Goal: Information Seeking & Learning: Learn about a topic

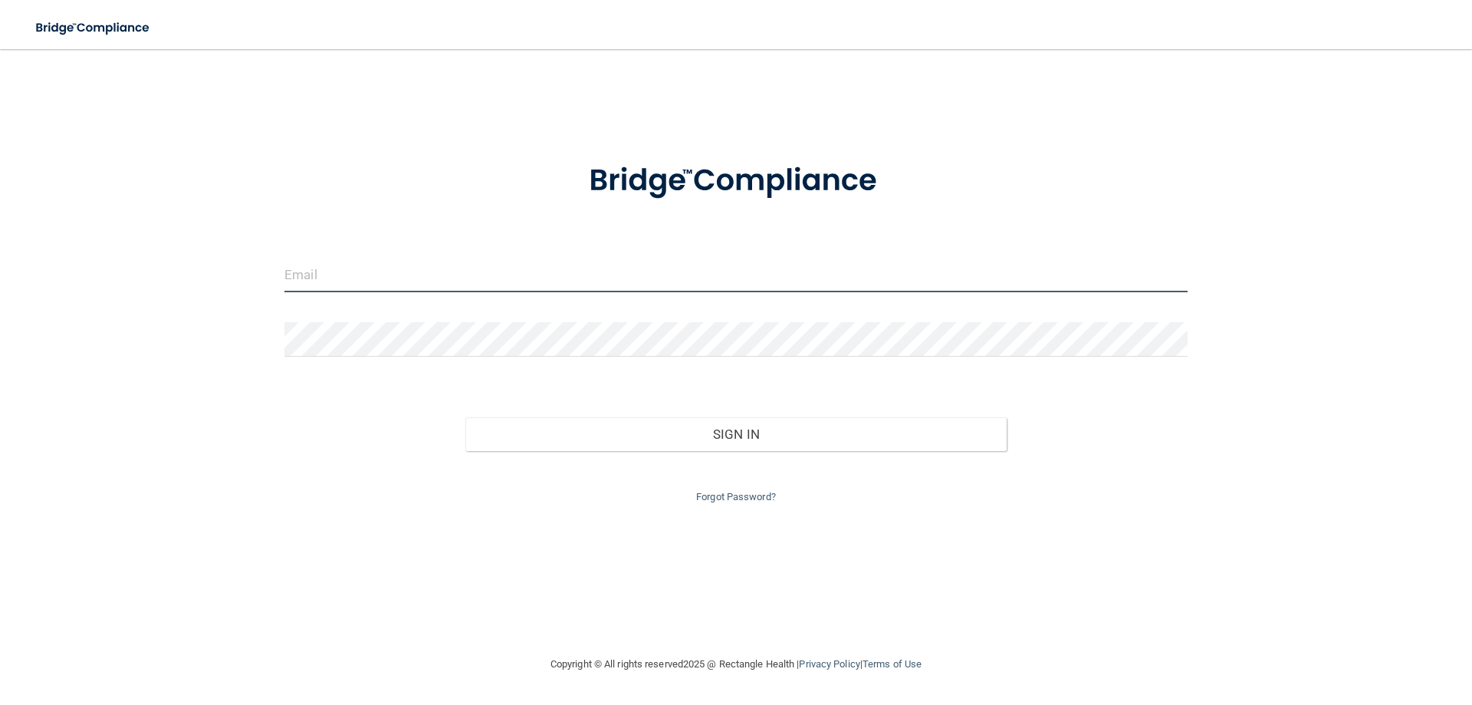
click at [527, 291] on input "email" at bounding box center [735, 275] width 903 height 35
type input "GSGILL08@GMAIL.COM"
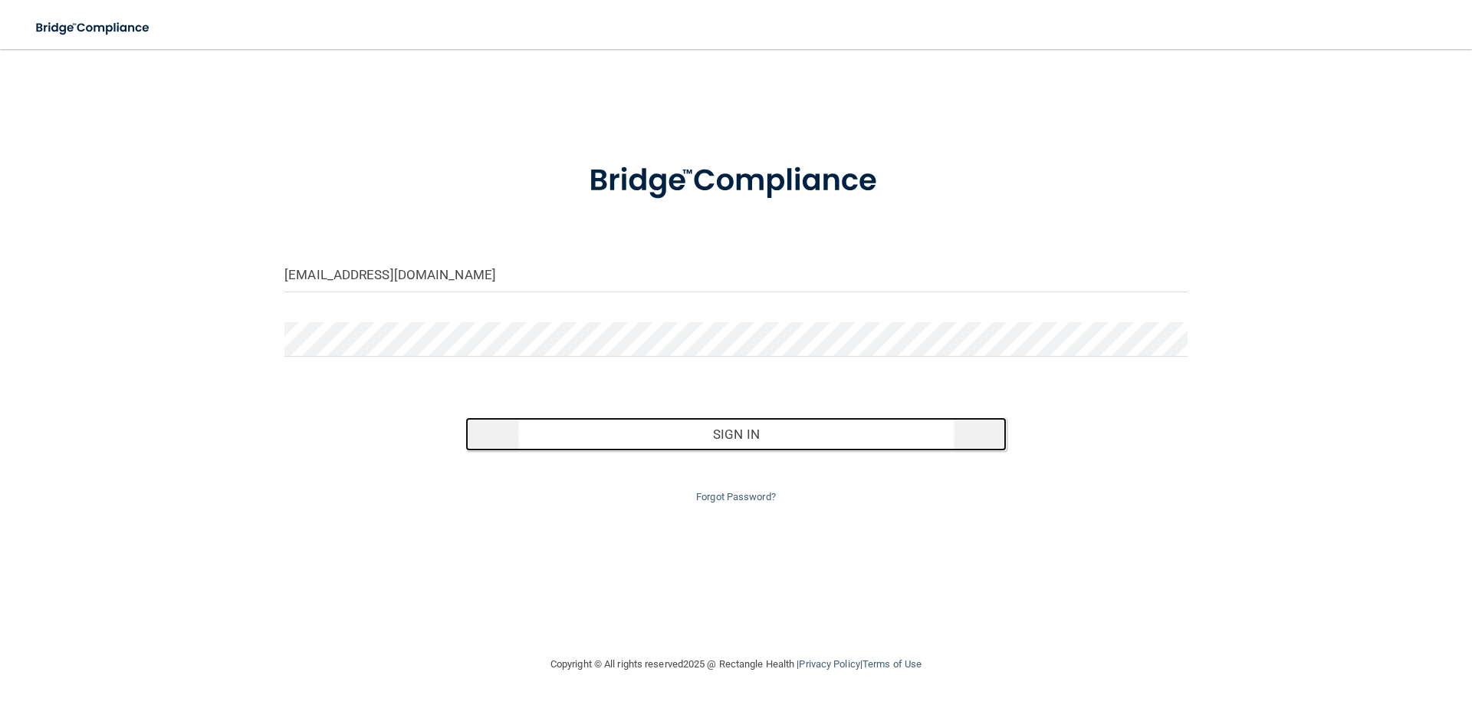
click at [768, 431] on button "Sign In" at bounding box center [736, 434] width 542 height 34
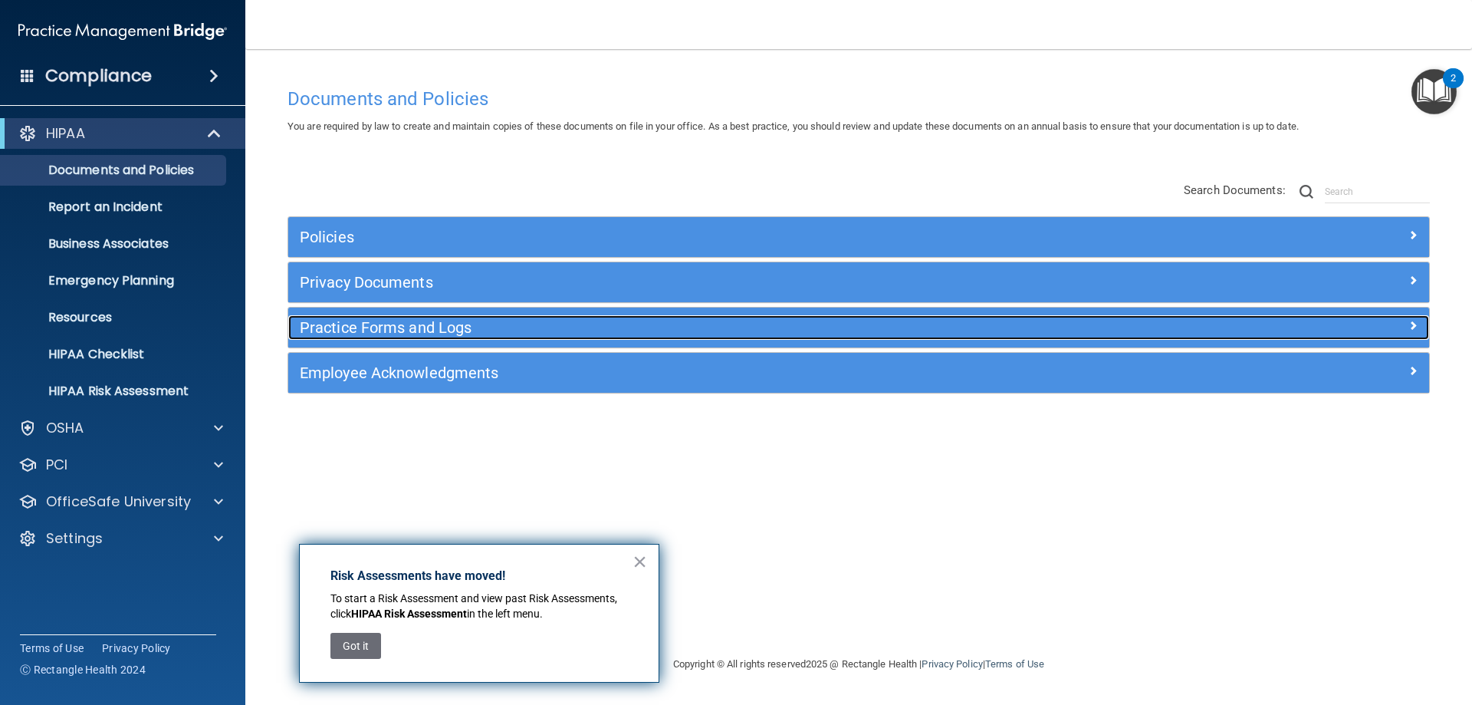
click at [415, 330] on h5 "Practice Forms and Logs" at bounding box center [716, 327] width 833 height 17
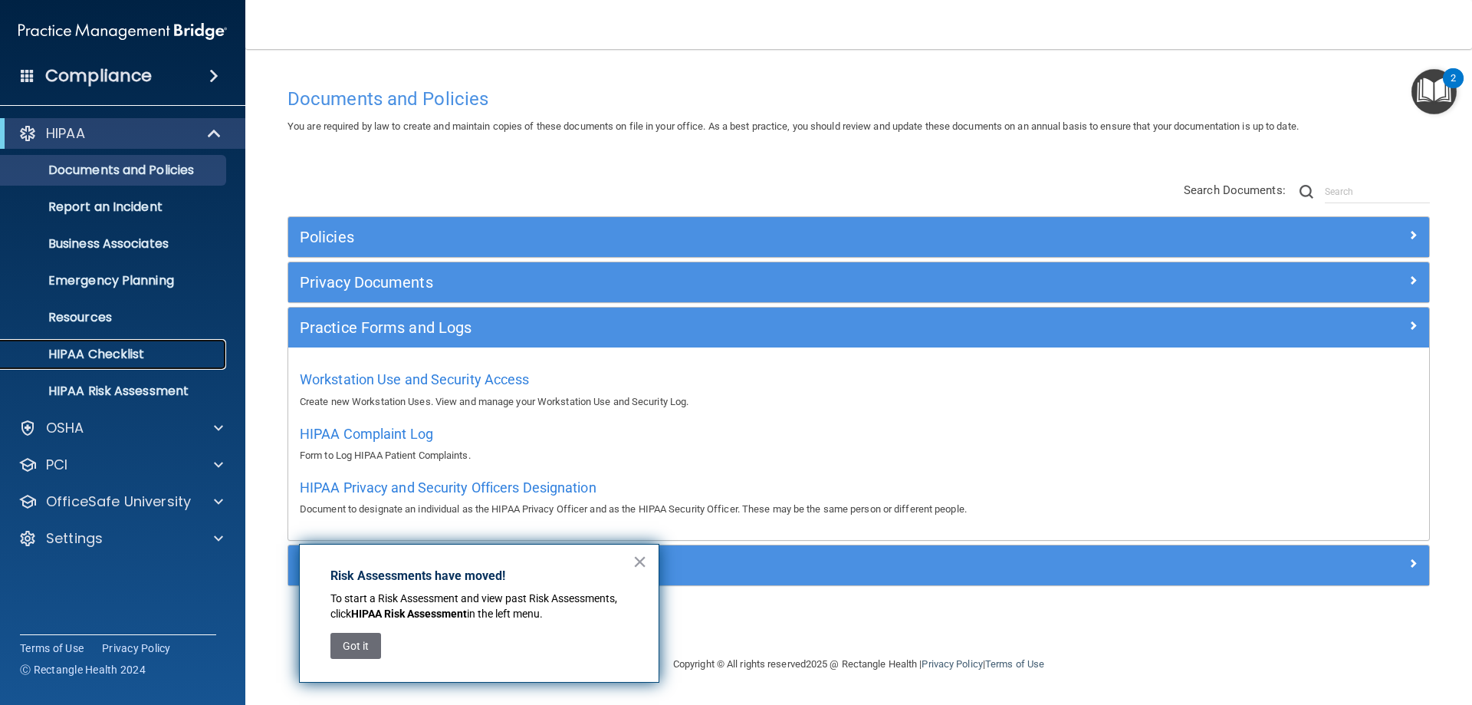
click at [138, 353] on p "HIPAA Checklist" at bounding box center [114, 354] width 209 height 15
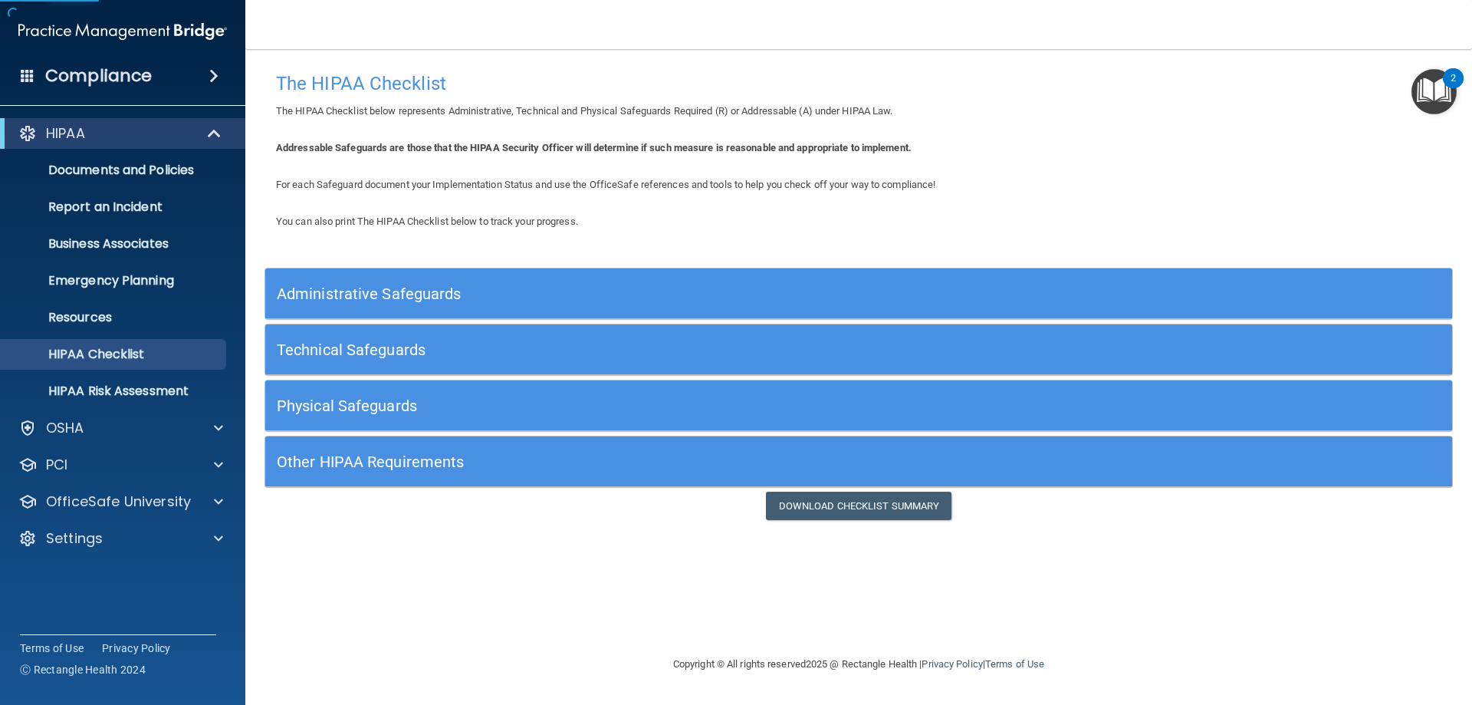
click at [370, 291] on h5 "Administrative Safeguards" at bounding box center [710, 293] width 867 height 17
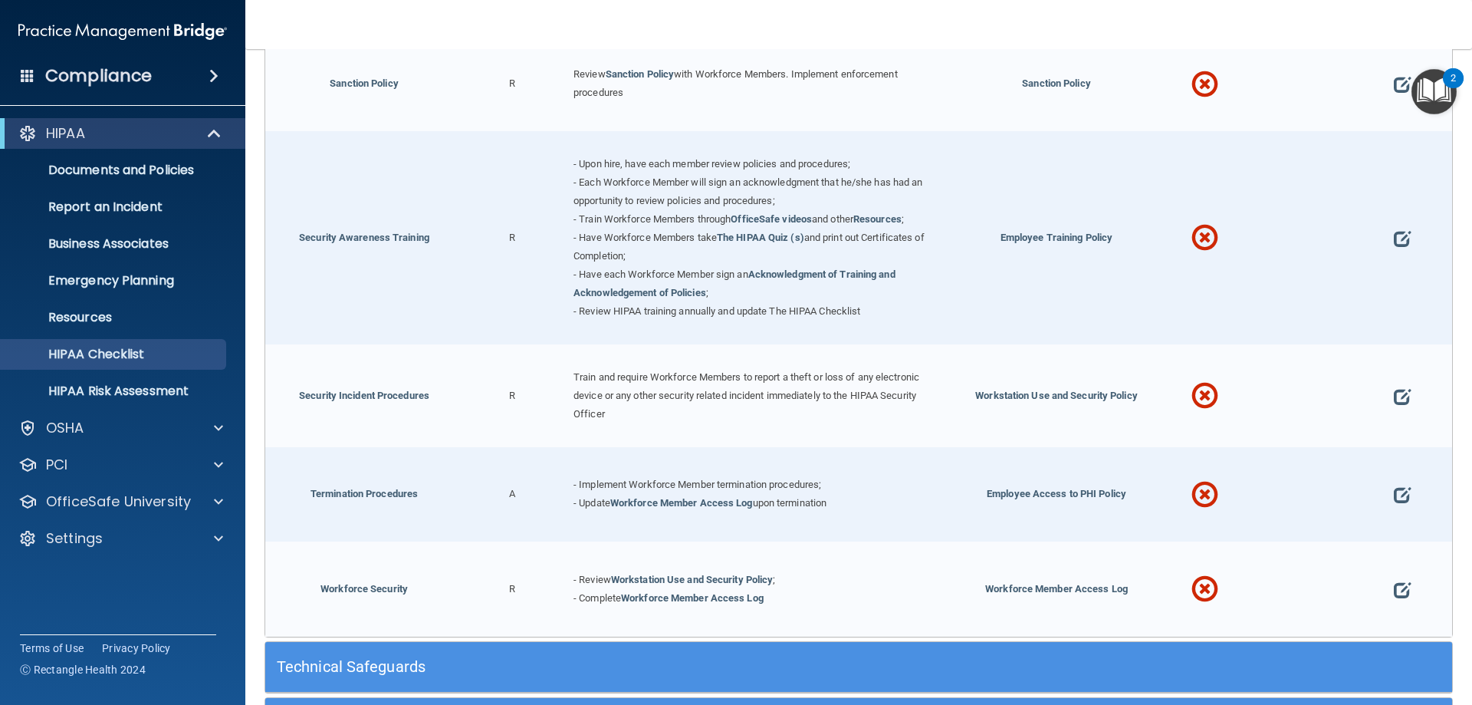
scroll to position [1502, 0]
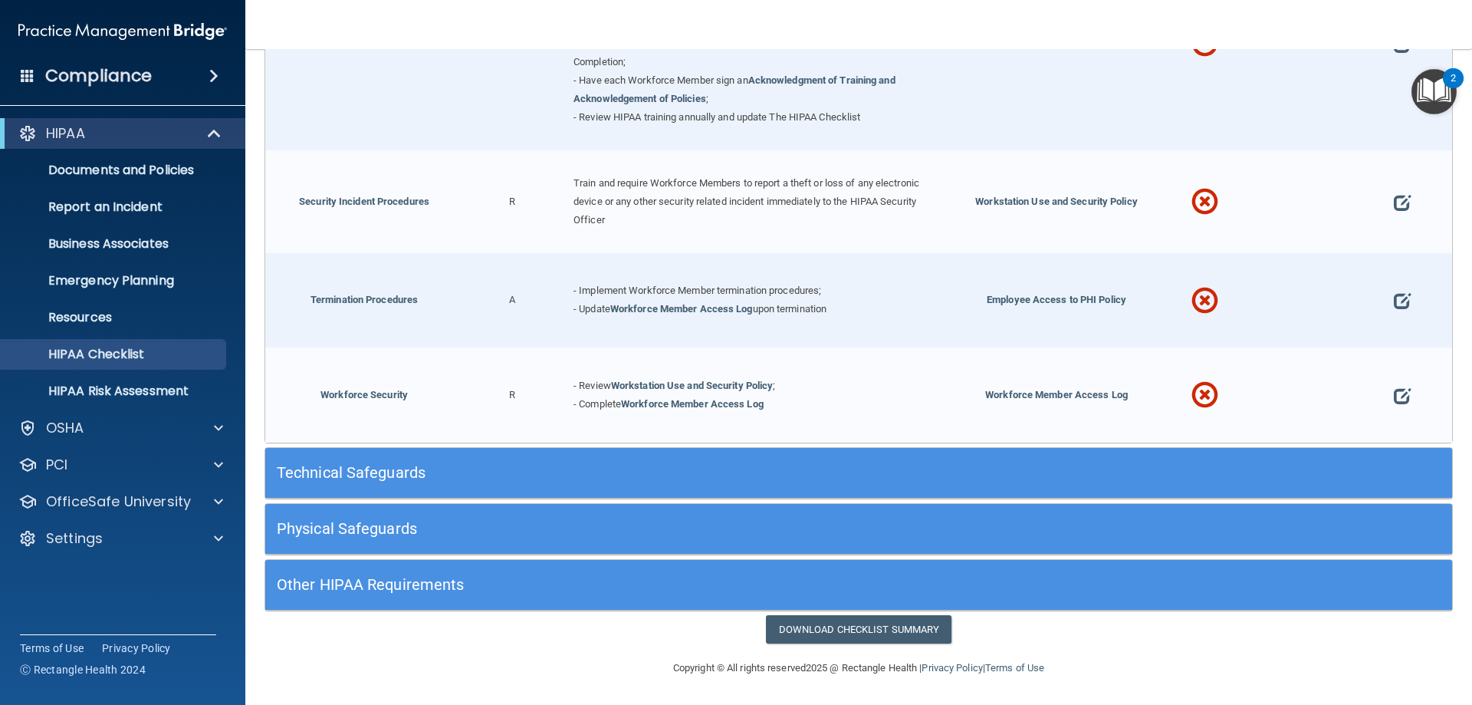
click at [725, 468] on h5 "Technical Safeguards" at bounding box center [710, 472] width 867 height 17
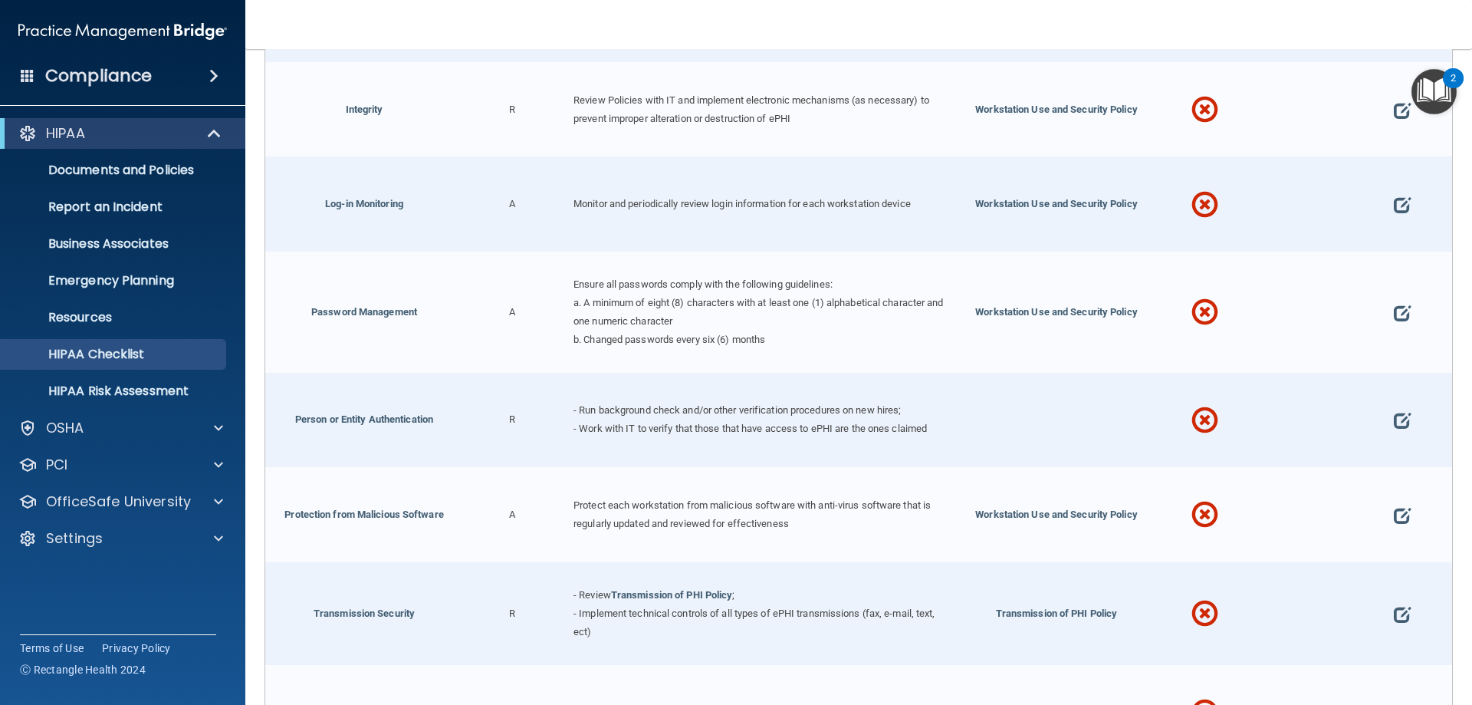
scroll to position [2831, 0]
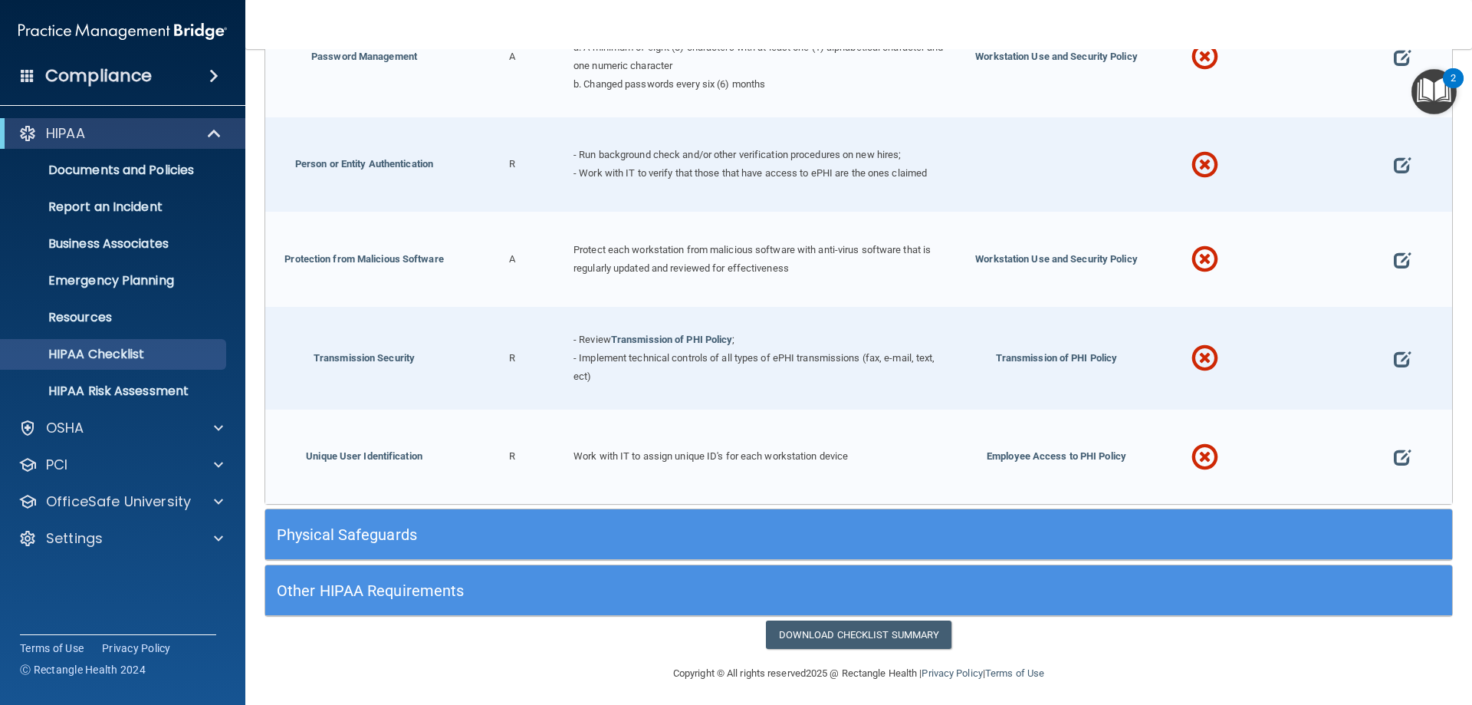
click at [596, 536] on h5 "Physical Safeguards" at bounding box center [710, 534] width 867 height 17
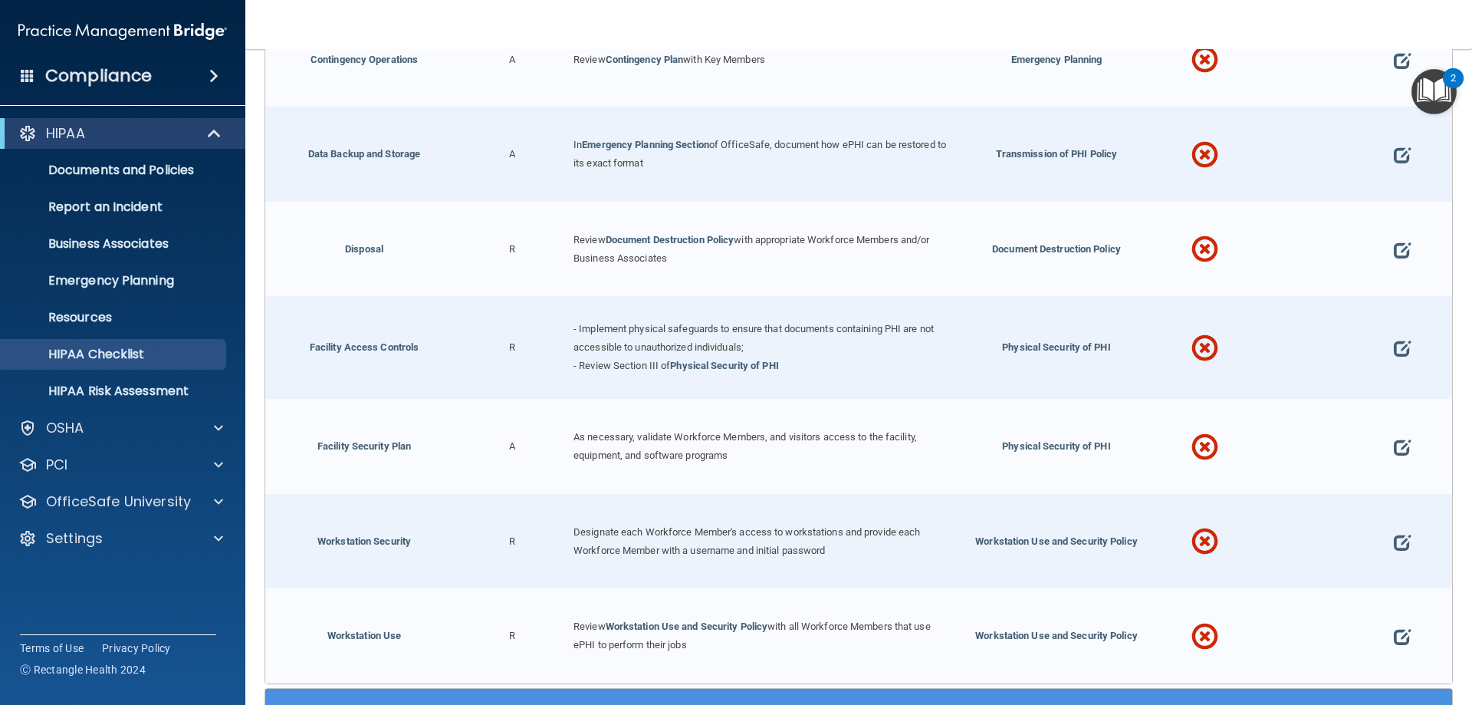
scroll to position [3562, 0]
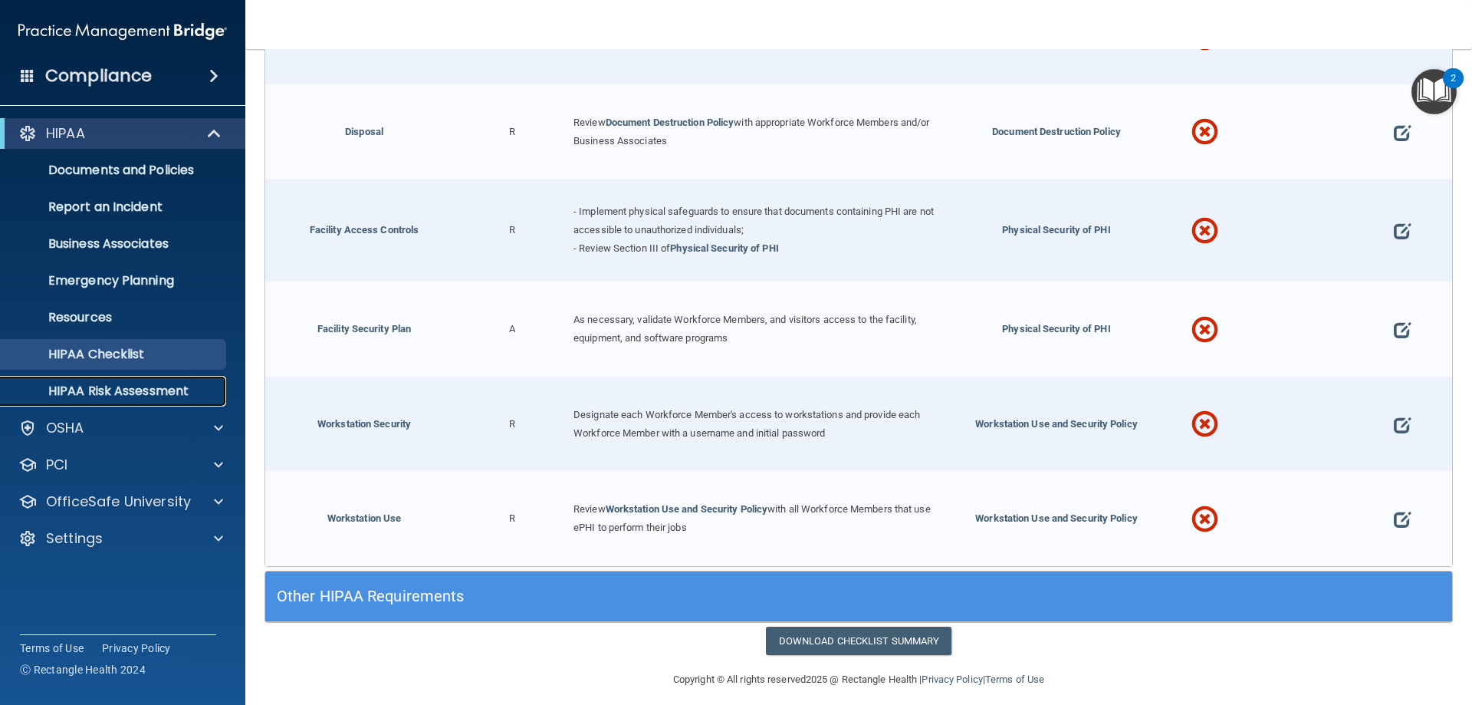
click at [123, 385] on p "HIPAA Risk Assessment" at bounding box center [114, 390] width 209 height 15
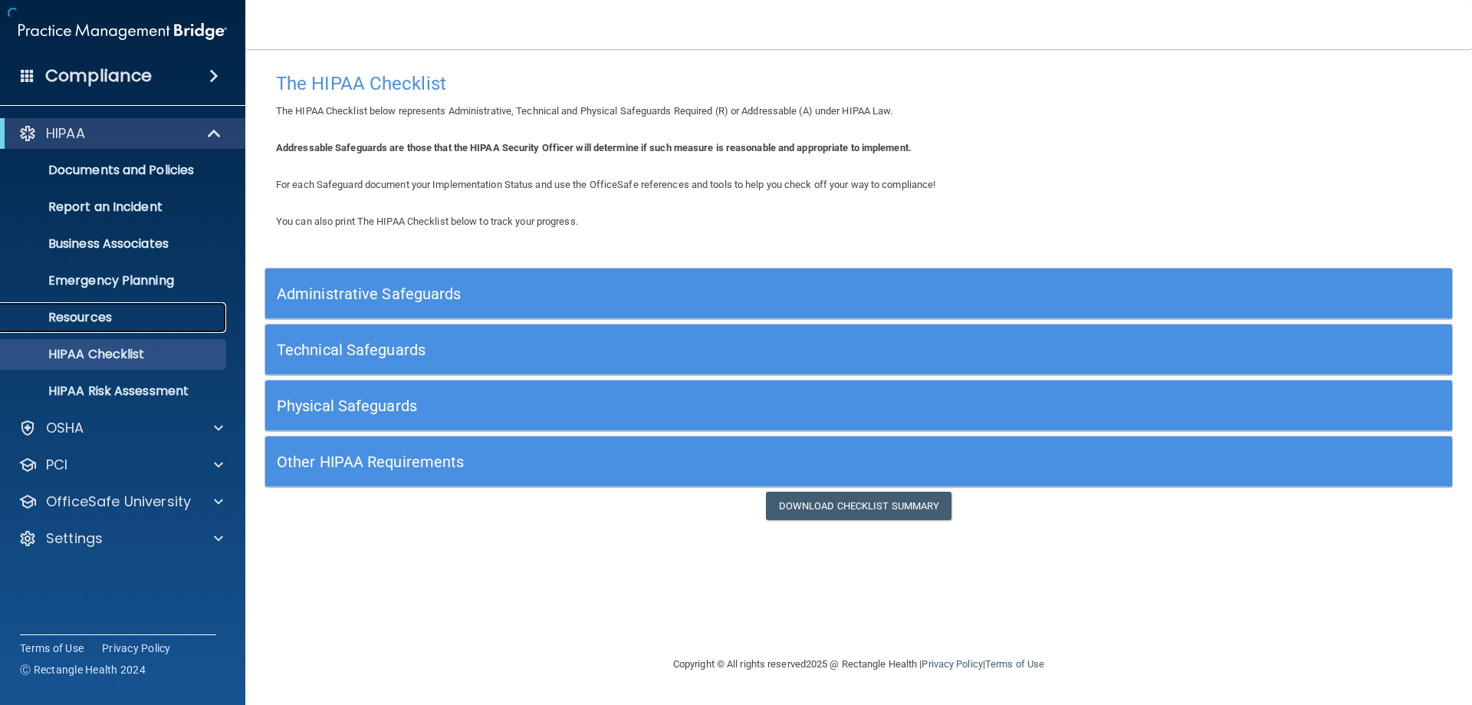
click at [85, 311] on p "Resources" at bounding box center [114, 317] width 209 height 15
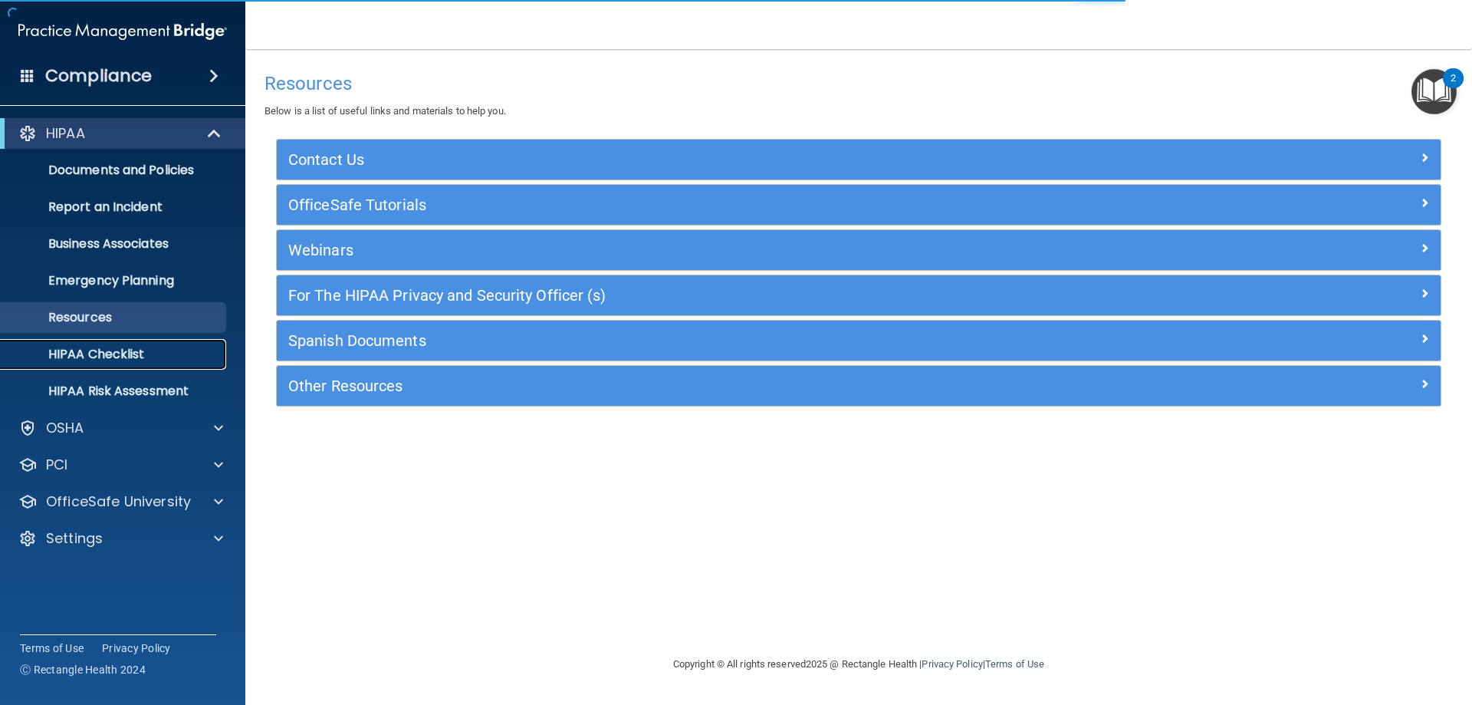
click at [71, 353] on p "HIPAA Checklist" at bounding box center [114, 354] width 209 height 15
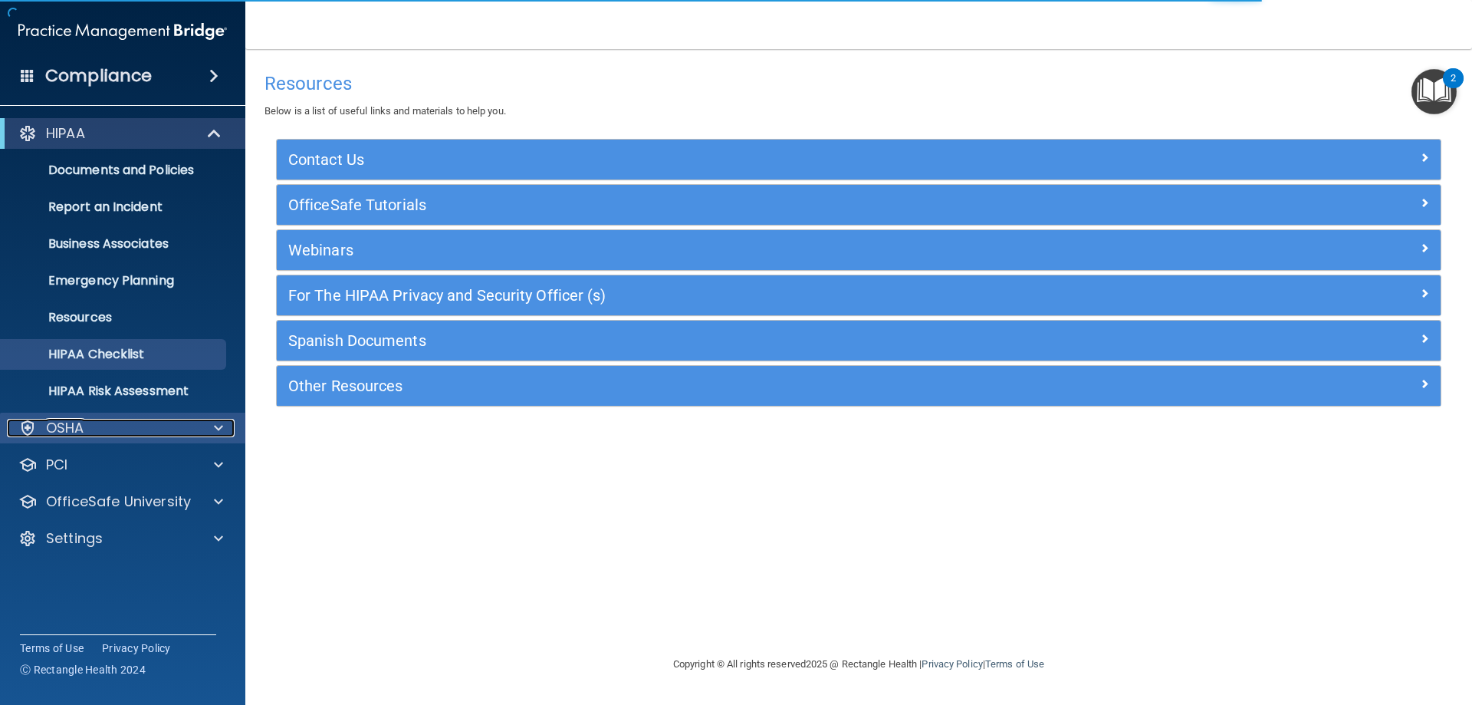
click at [57, 422] on p "OSHA" at bounding box center [65, 428] width 38 height 18
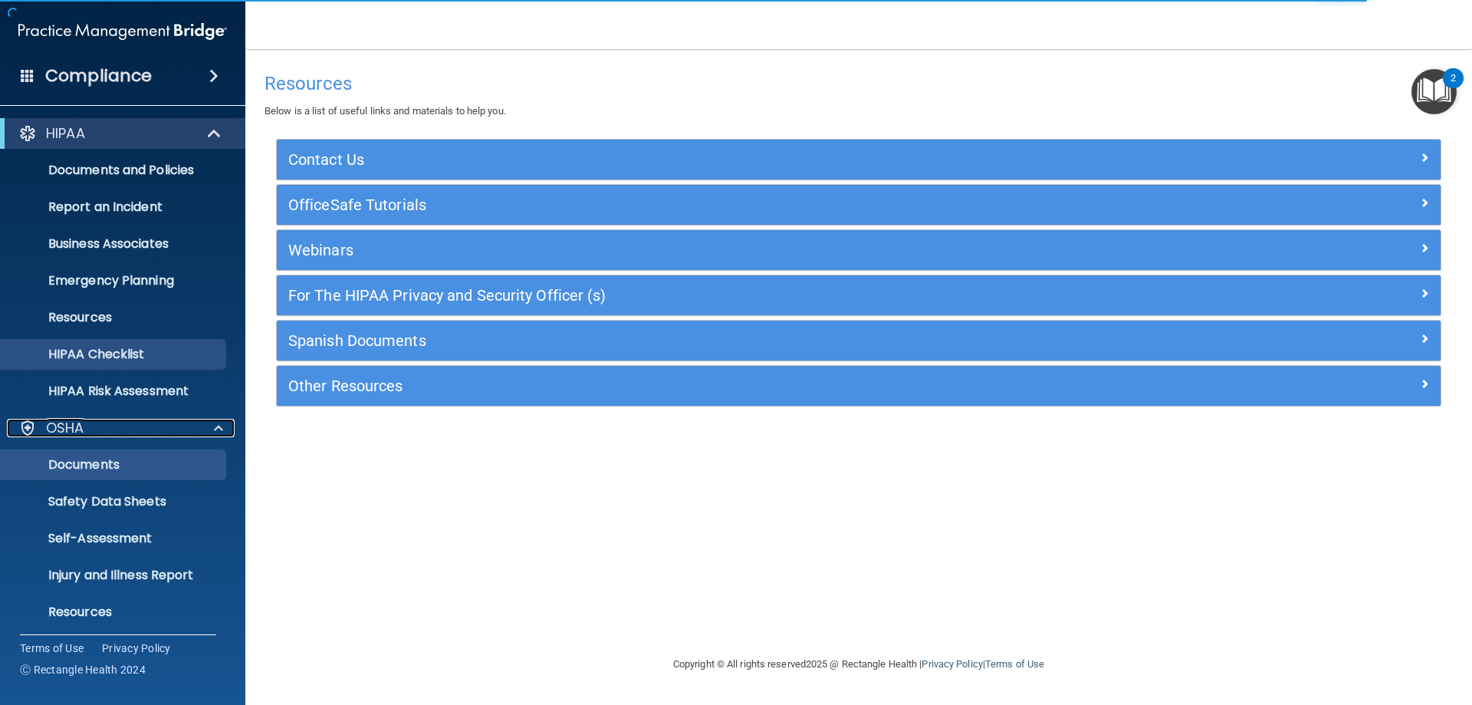
scroll to position [77, 0]
